Goal: Transaction & Acquisition: Purchase product/service

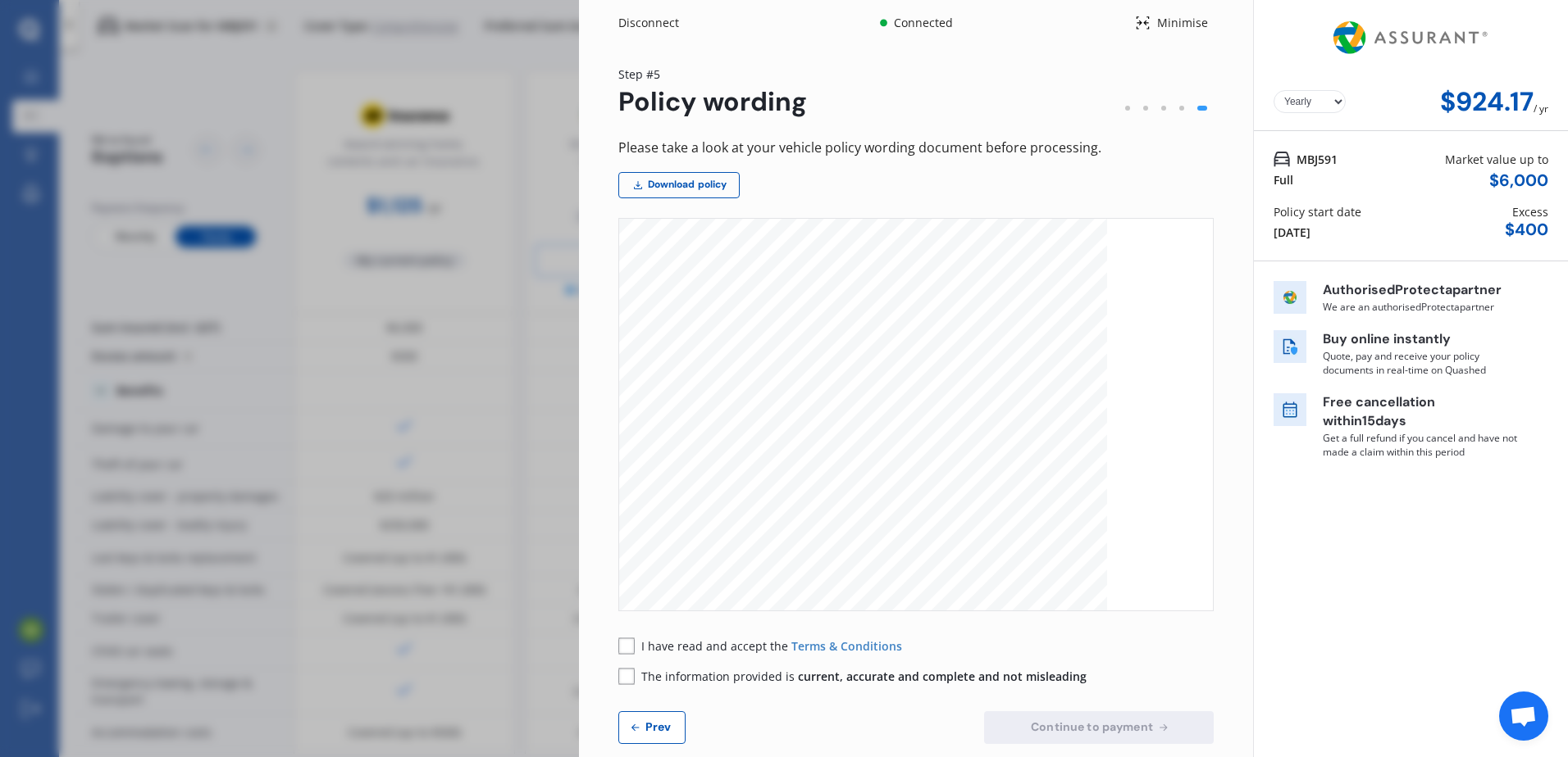
click at [623, 645] on rect at bounding box center [627, 646] width 17 height 17
click at [628, 683] on rect at bounding box center [627, 676] width 17 height 17
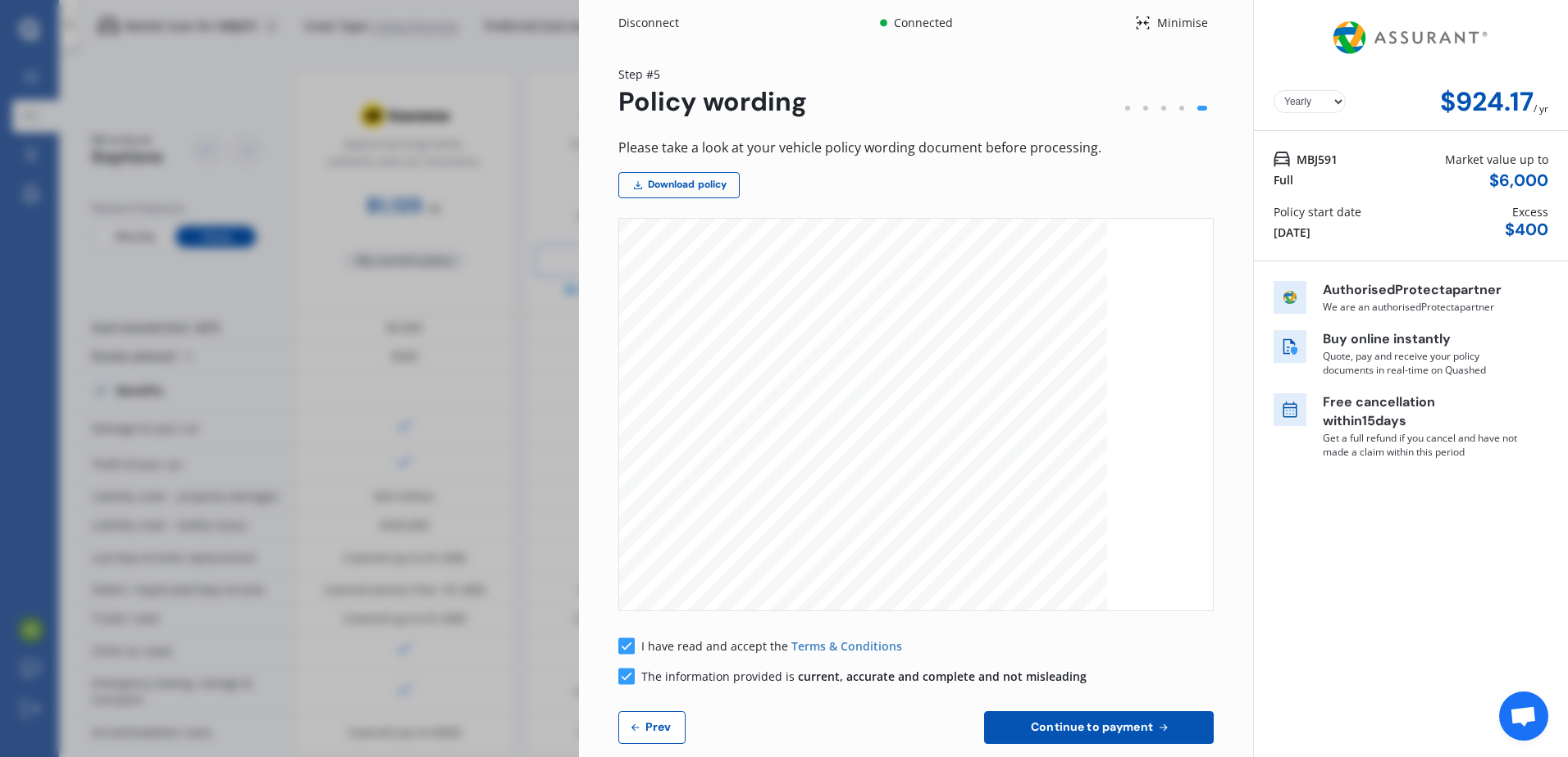
click at [1120, 722] on span "Continue to payment" at bounding box center [1092, 727] width 129 height 13
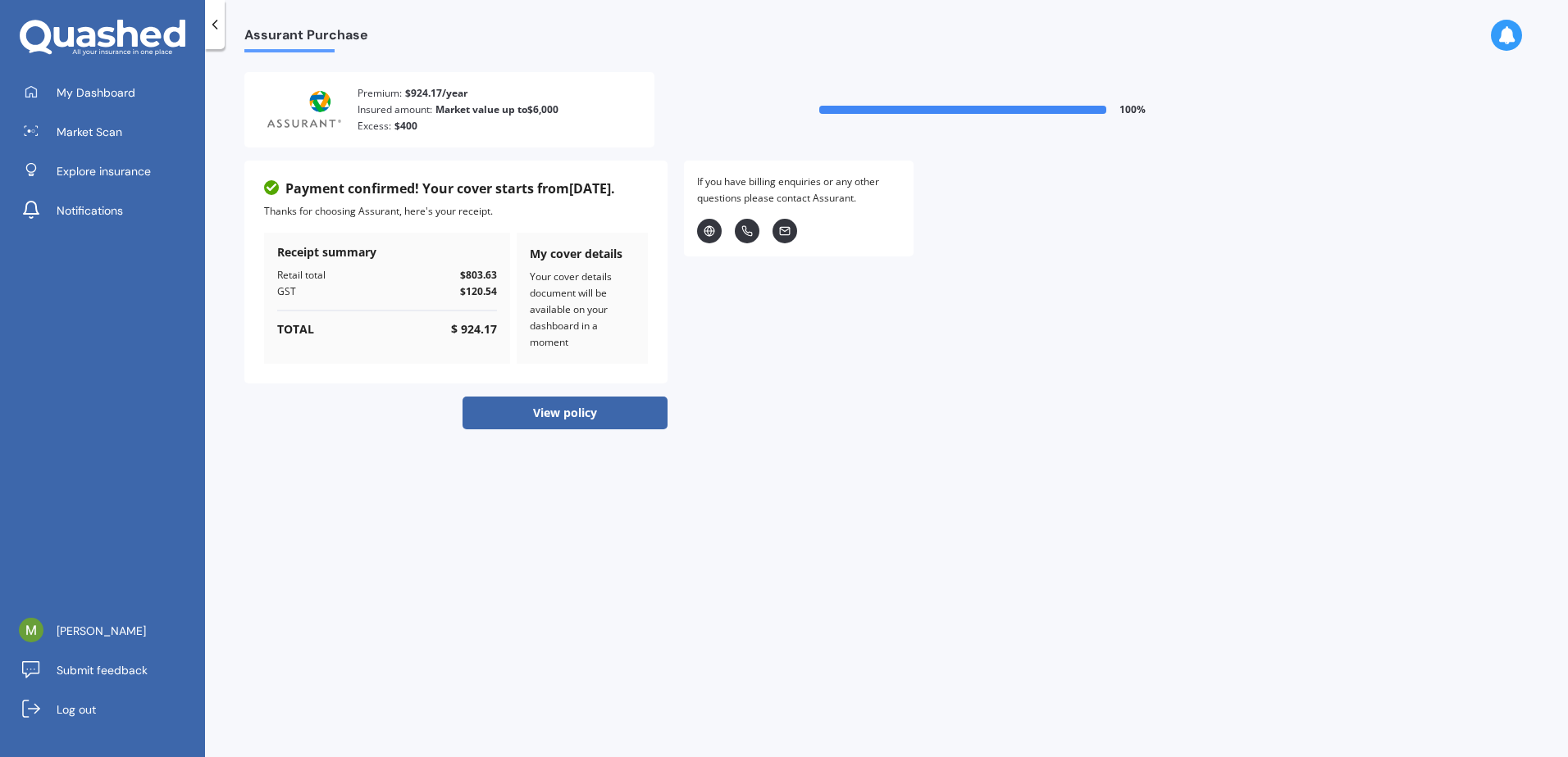
click at [590, 416] on button "View policy" at bounding box center [565, 413] width 205 height 32
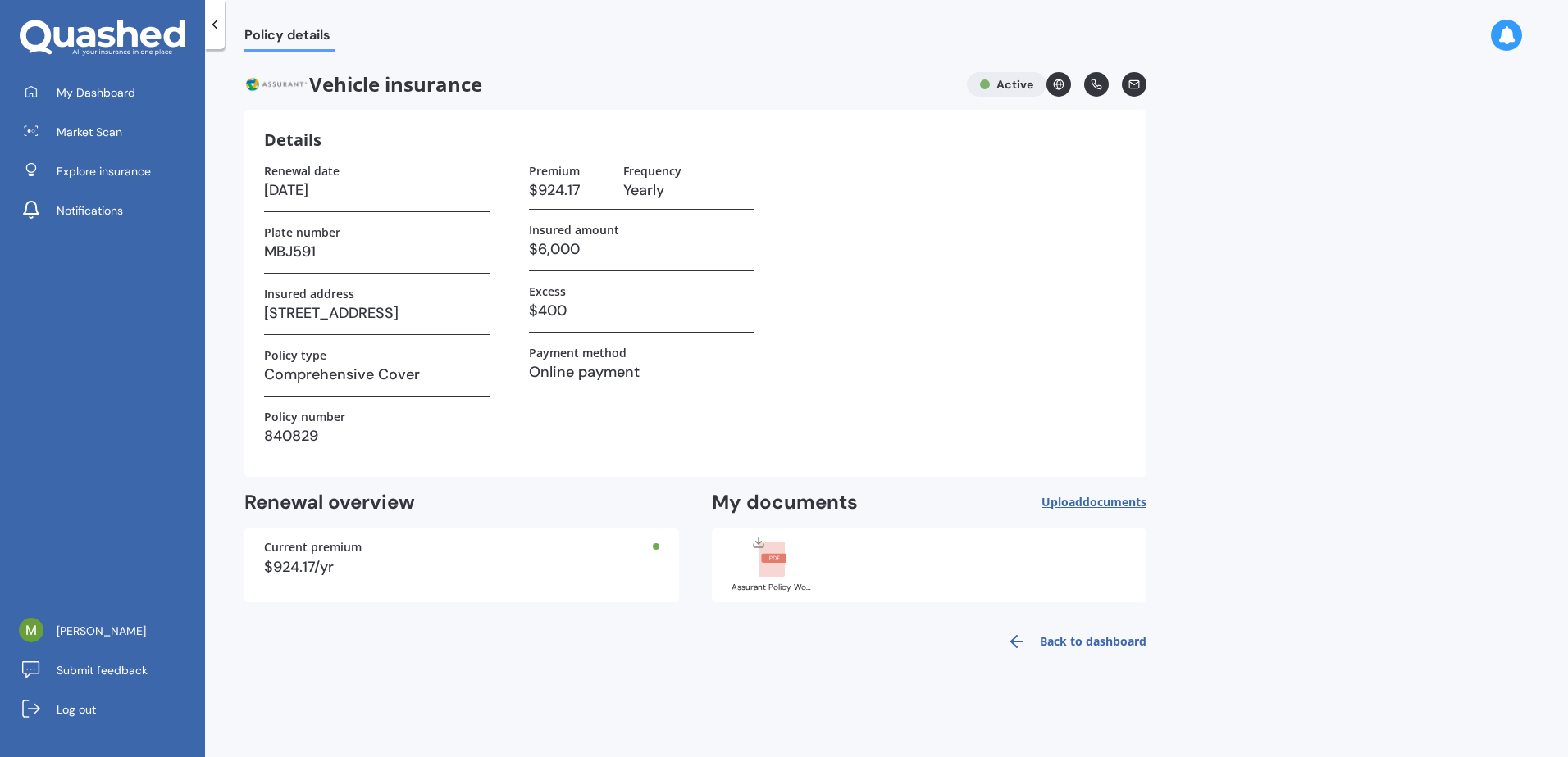
click at [1129, 637] on link "Back to dashboard" at bounding box center [1071, 641] width 149 height 39
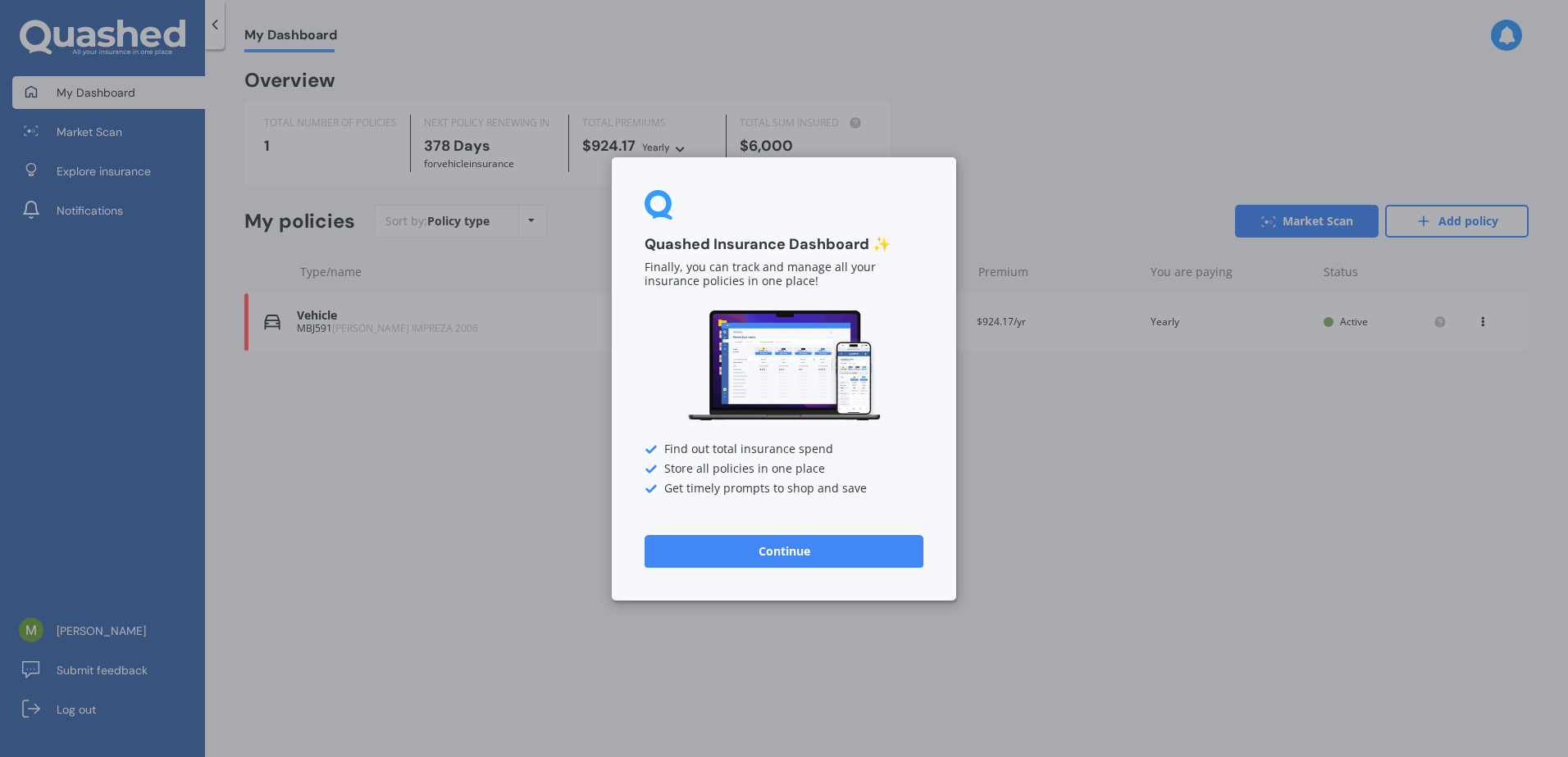
click at [774, 551] on button "Continue" at bounding box center [783, 550] width 279 height 32
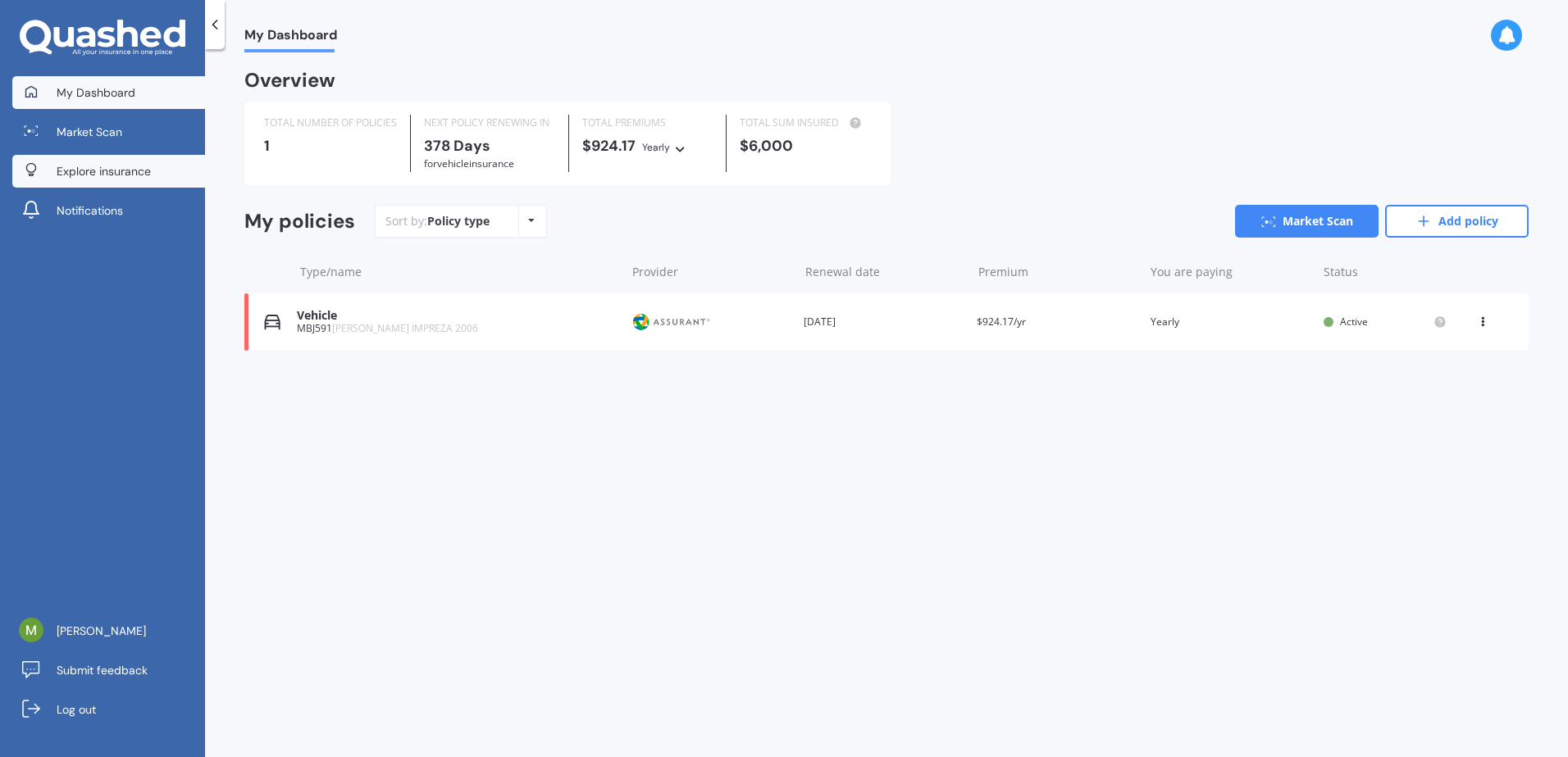
click at [136, 175] on span "Explore insurance" at bounding box center [103, 171] width 94 height 17
